Goal: Task Accomplishment & Management: Use online tool/utility

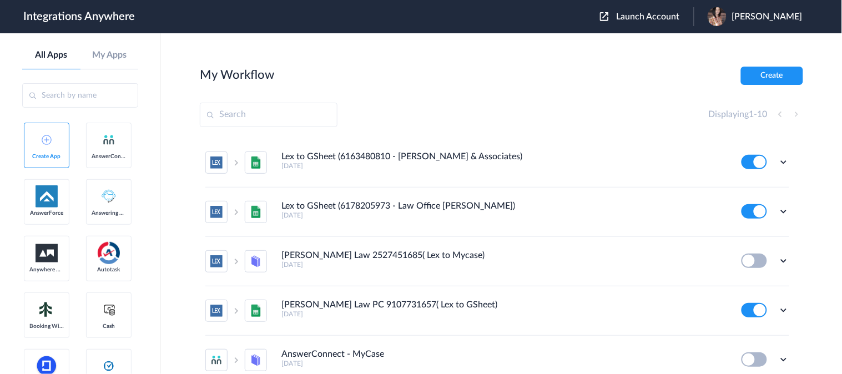
click at [667, 21] on button "Launch Account" at bounding box center [647, 17] width 94 height 11
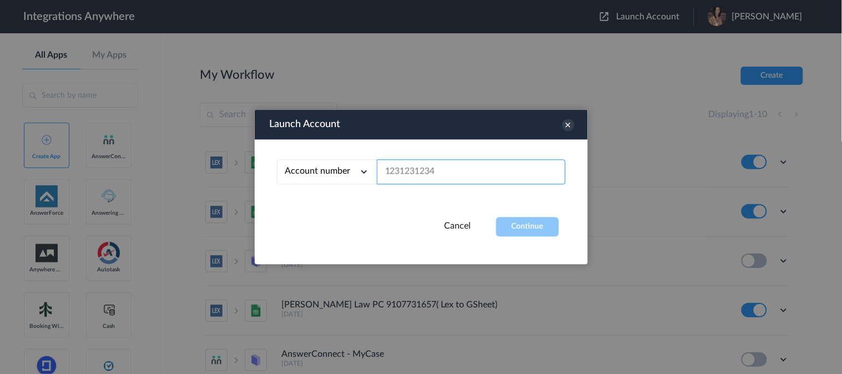
click at [491, 170] on input "text" at bounding box center [471, 172] width 189 height 25
paste input "3032269963"
type input "3032269963"
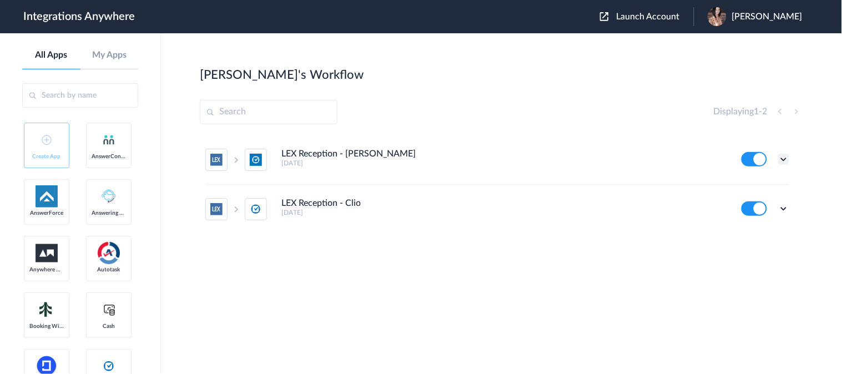
click at [780, 158] on icon at bounding box center [783, 159] width 11 height 11
click at [748, 185] on link "Edit" at bounding box center [738, 185] width 27 height 8
click at [787, 207] on icon at bounding box center [783, 208] width 11 height 11
click at [741, 236] on link "Edit" at bounding box center [738, 234] width 27 height 8
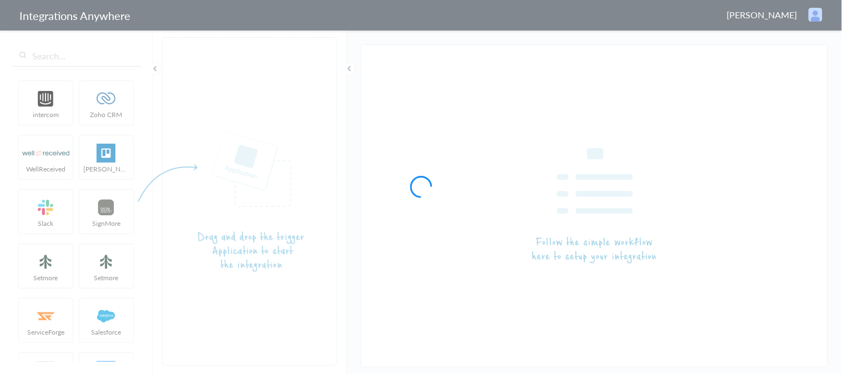
type input "LEX Reception - [PERSON_NAME]"
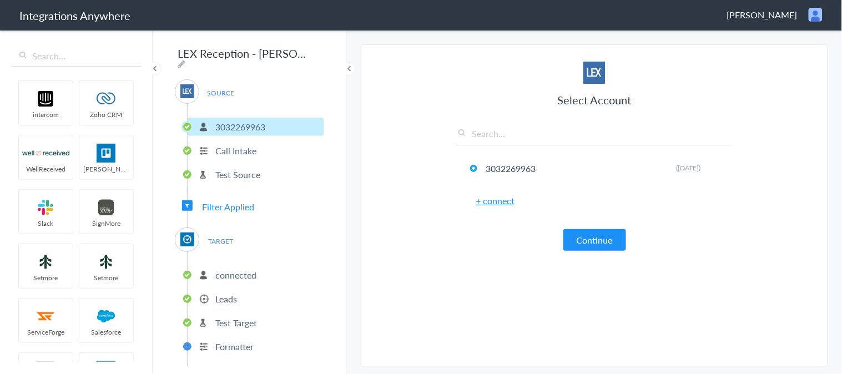
click at [226, 293] on p "Leads" at bounding box center [226, 299] width 22 height 13
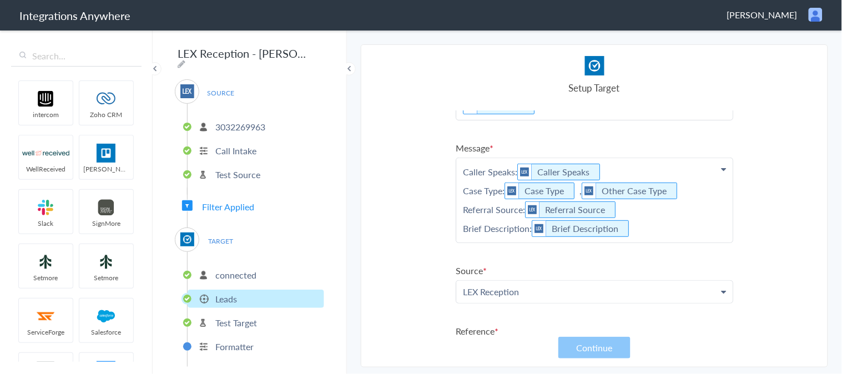
scroll to position [123, 0]
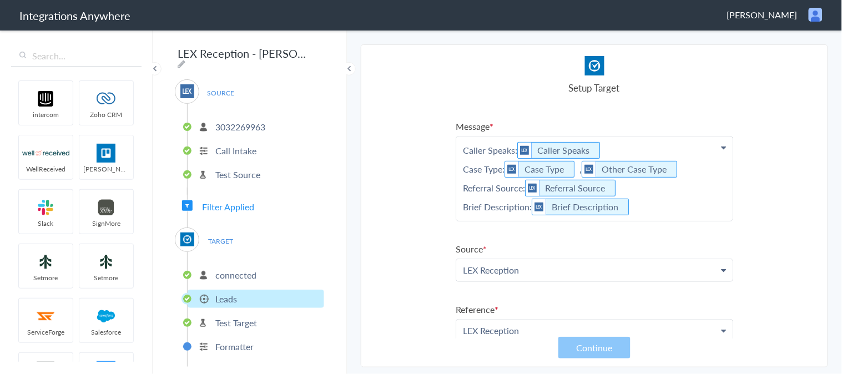
click at [251, 124] on p "3032269963" at bounding box center [240, 126] width 50 height 13
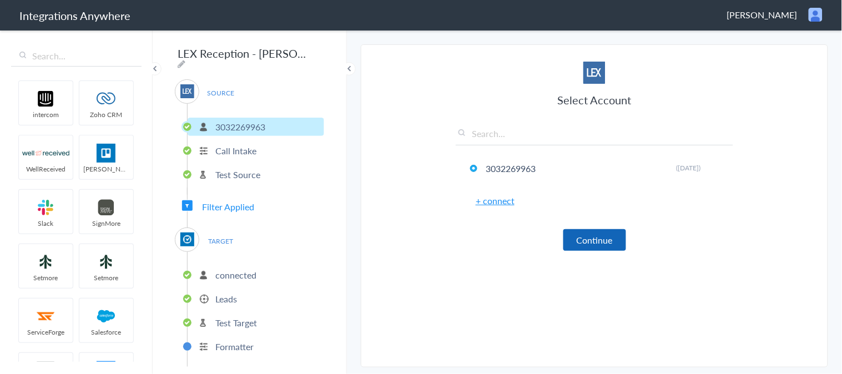
click at [598, 240] on button "Continue" at bounding box center [594, 240] width 63 height 22
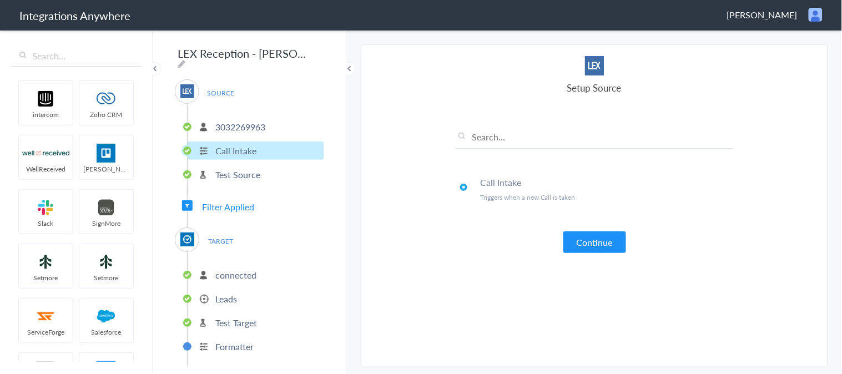
click at [598, 240] on button "Continue" at bounding box center [594, 242] width 63 height 22
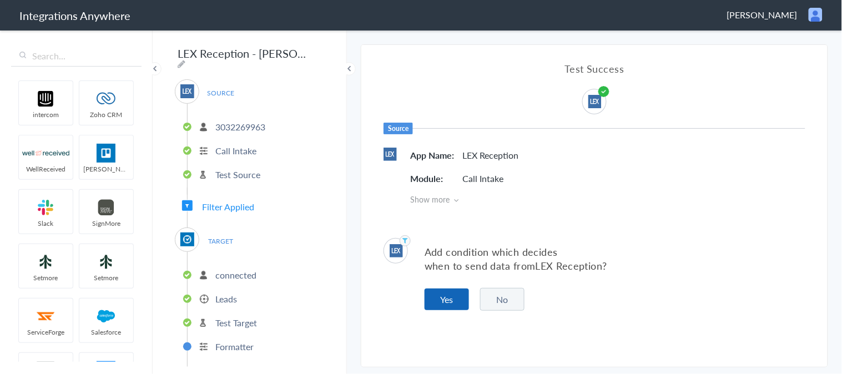
click at [453, 305] on button "Yes" at bounding box center [447, 300] width 44 height 22
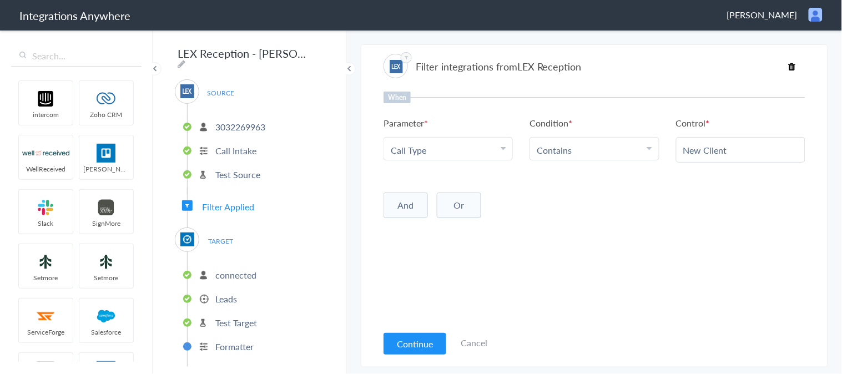
click at [406, 206] on button "And" at bounding box center [406, 206] width 44 height 26
click at [452, 222] on span "Choose Parameter" at bounding box center [427, 228] width 72 height 13
click at [433, 253] on input "text" at bounding box center [448, 259] width 128 height 24
paste input "Are they calling from MetLife?"
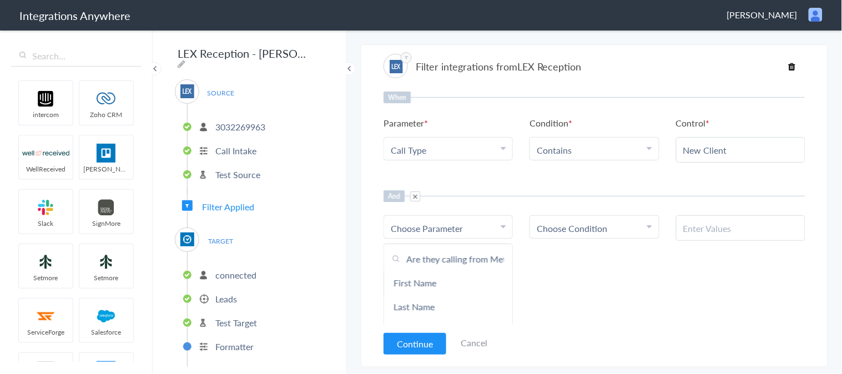
scroll to position [0, 24]
type input "Are they calling from MetLife?"
click at [417, 280] on link "Are they calling from MetLife?" at bounding box center [448, 289] width 128 height 37
click at [593, 224] on span "Choose Condition" at bounding box center [572, 228] width 70 height 13
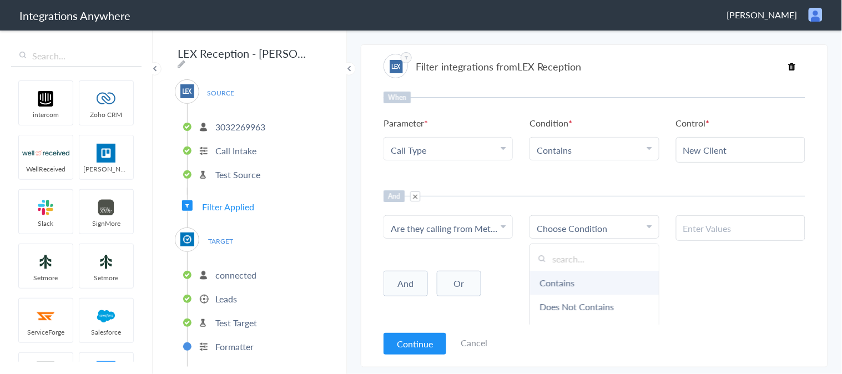
click at [563, 280] on link "Contains" at bounding box center [594, 283] width 128 height 24
click at [708, 223] on input "text" at bounding box center [740, 228] width 115 height 13
paste input "No"
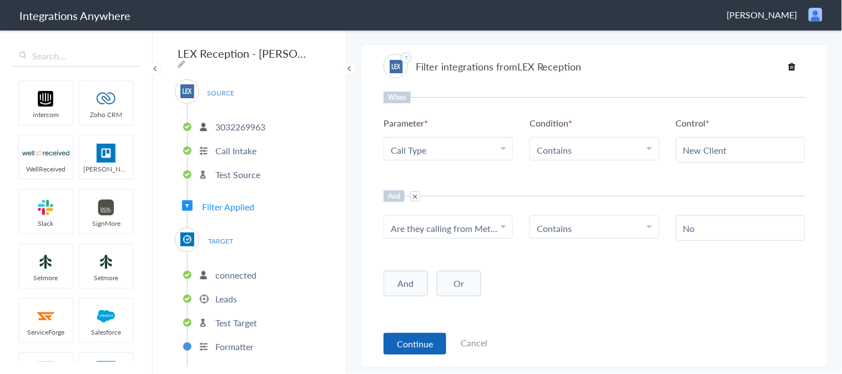
type input "No"
click at [406, 345] on button "Continue" at bounding box center [415, 344] width 63 height 22
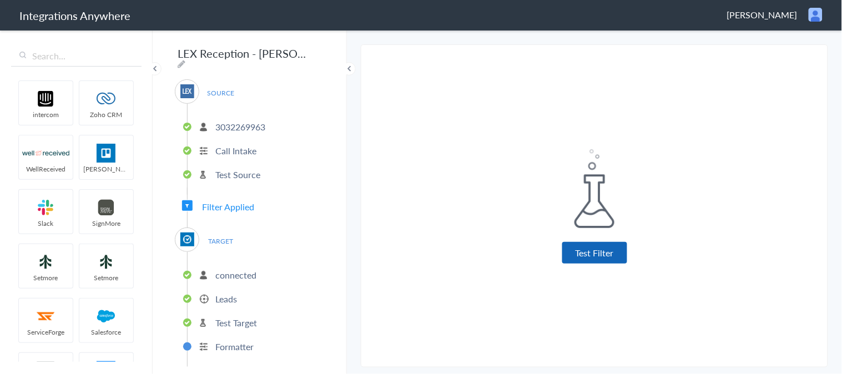
click at [608, 253] on button "Test Filter" at bounding box center [594, 253] width 65 height 22
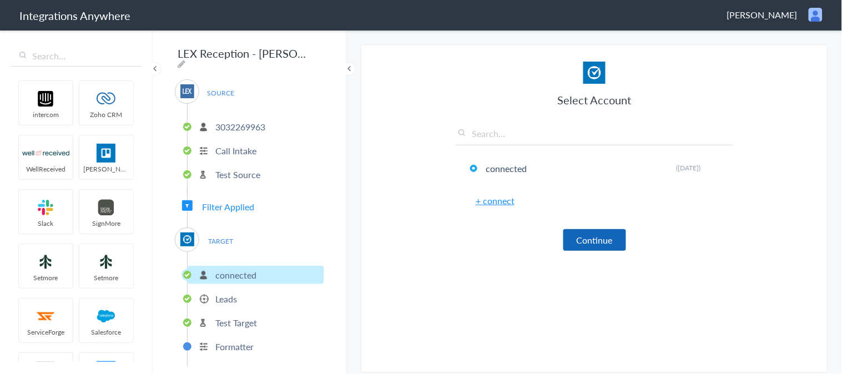
click at [587, 241] on button "Continue" at bounding box center [594, 240] width 63 height 22
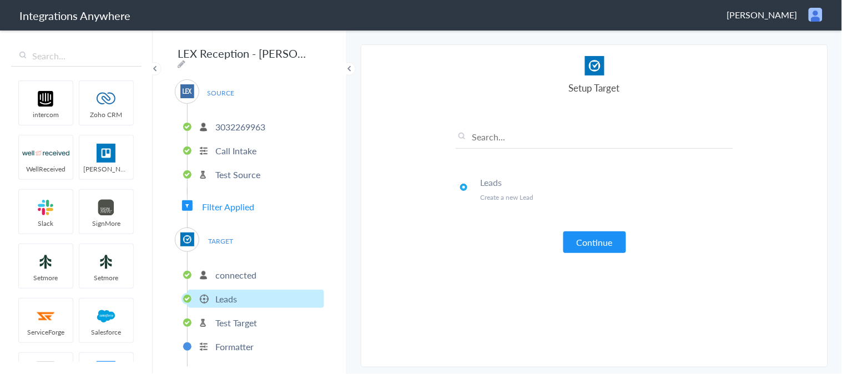
click at [587, 241] on button "Continue" at bounding box center [594, 242] width 63 height 22
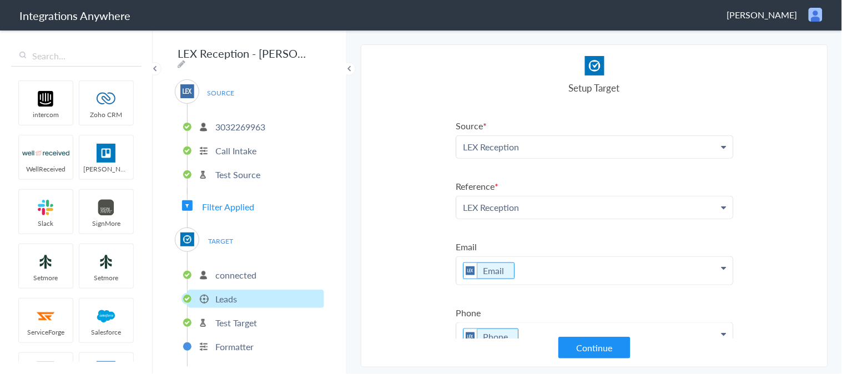
scroll to position [275, 0]
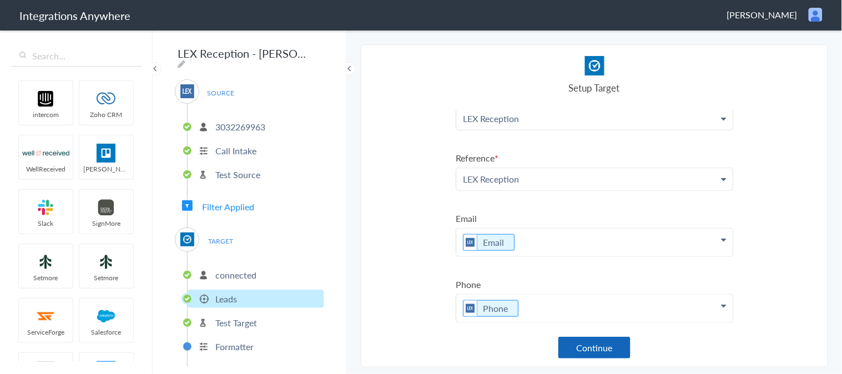
click at [585, 345] on button "Continue" at bounding box center [594, 348] width 72 height 22
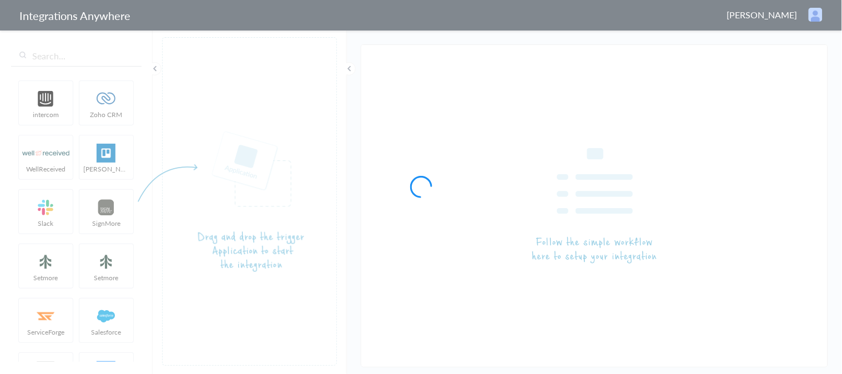
type input "LEX Reception - Clio"
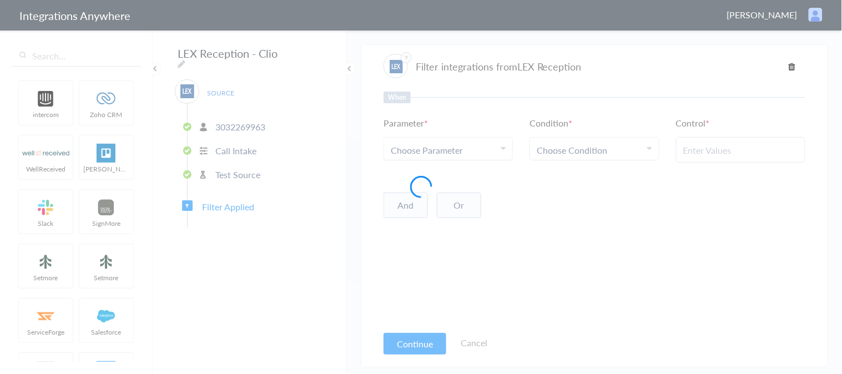
type input "New Client"
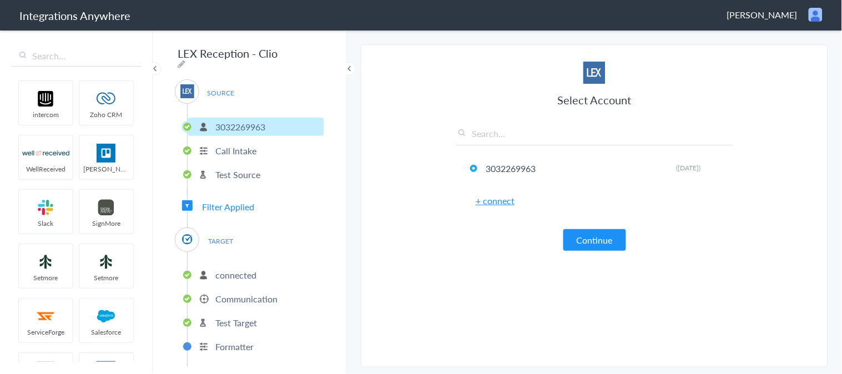
click at [237, 200] on span "Filter Applied" at bounding box center [228, 206] width 52 height 13
